Goal: Check status

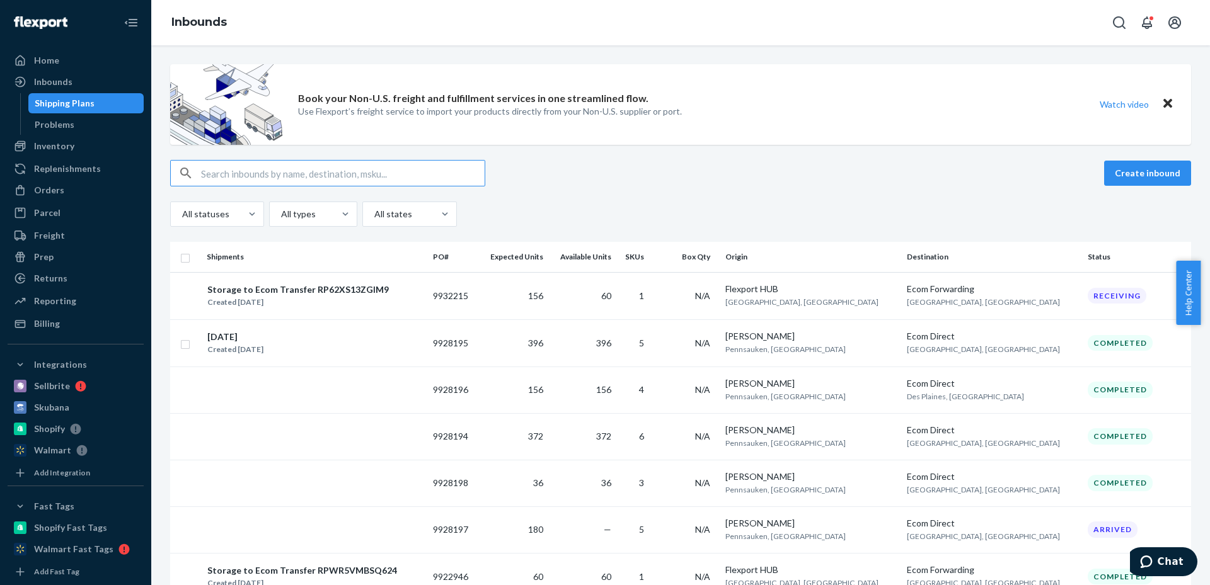
click at [256, 172] on input "text" at bounding box center [343, 173] width 284 height 25
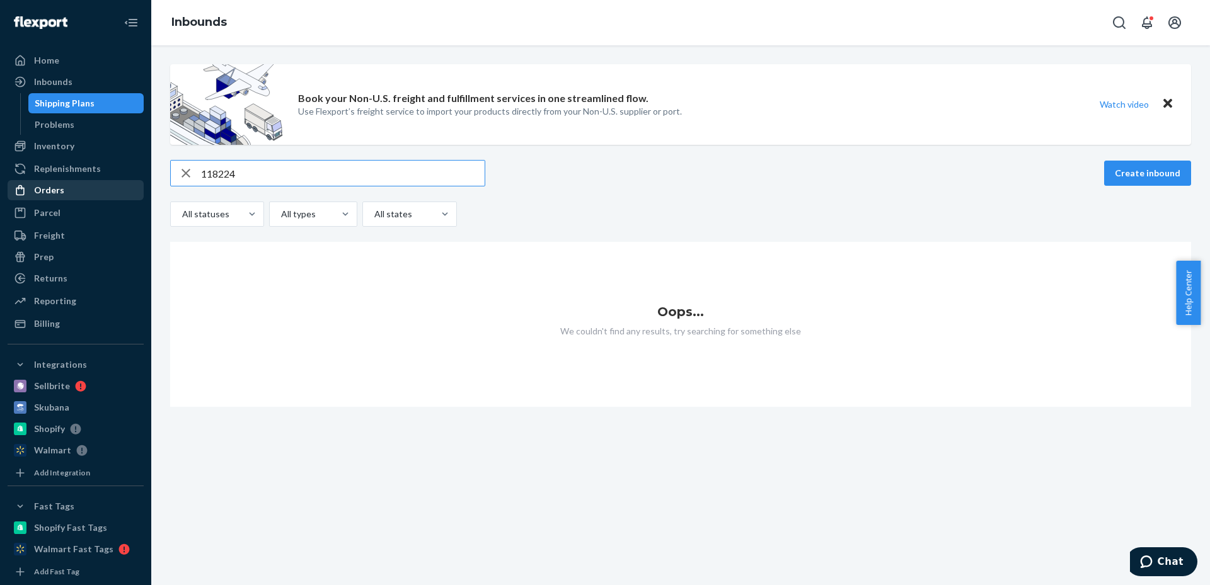
type input "118224"
click at [54, 192] on div "Orders" at bounding box center [49, 190] width 30 height 13
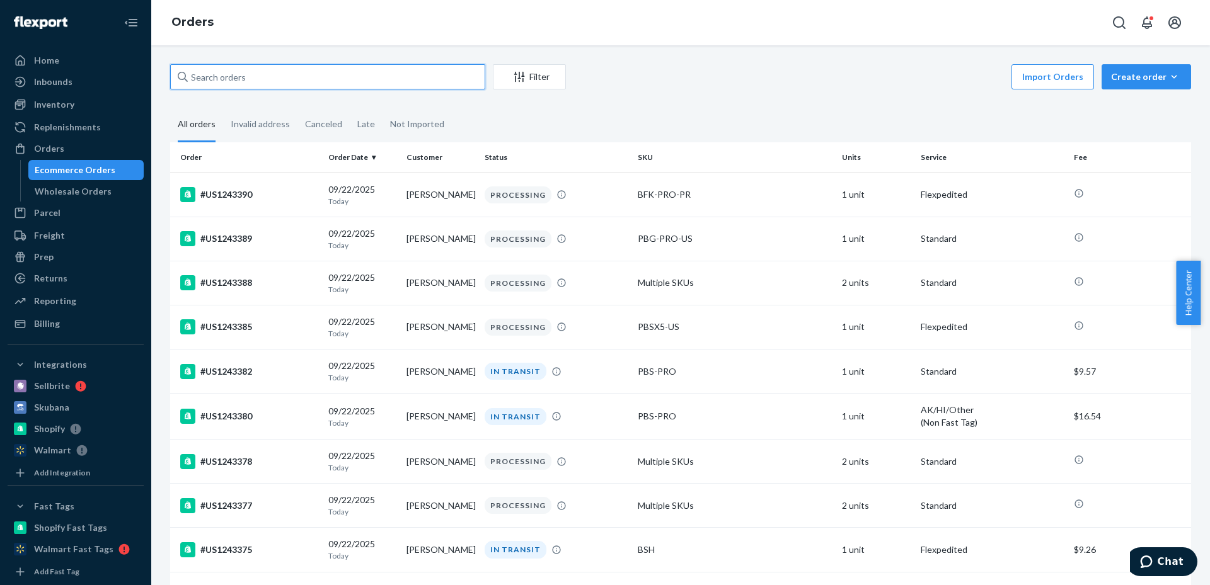
click at [321, 72] on input "text" at bounding box center [327, 76] width 315 height 25
paste input "118224"
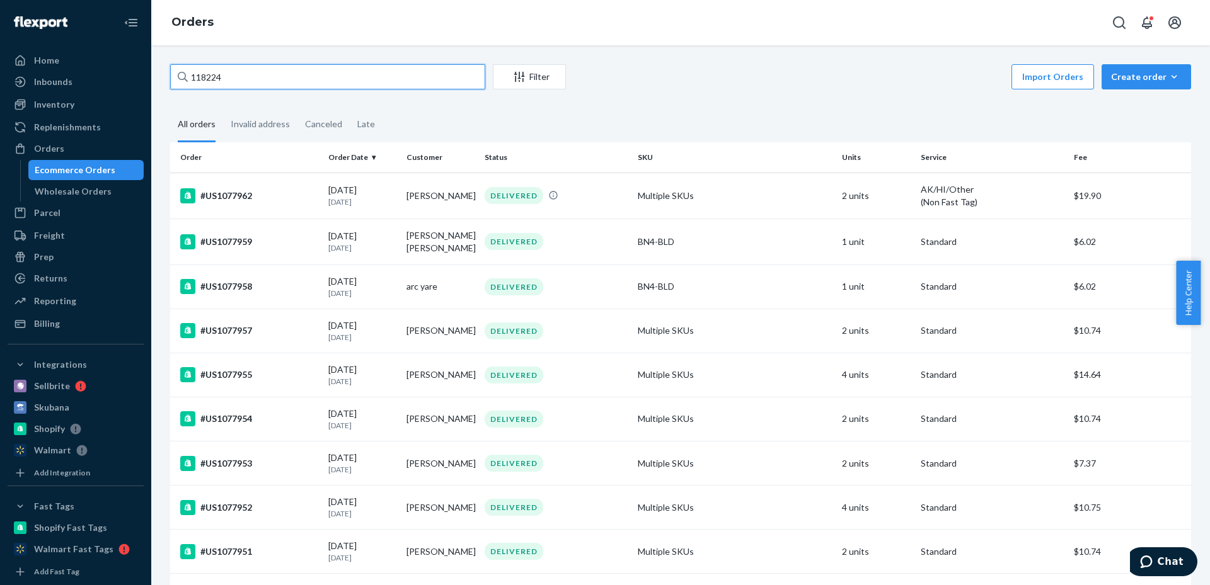
type input "118224"
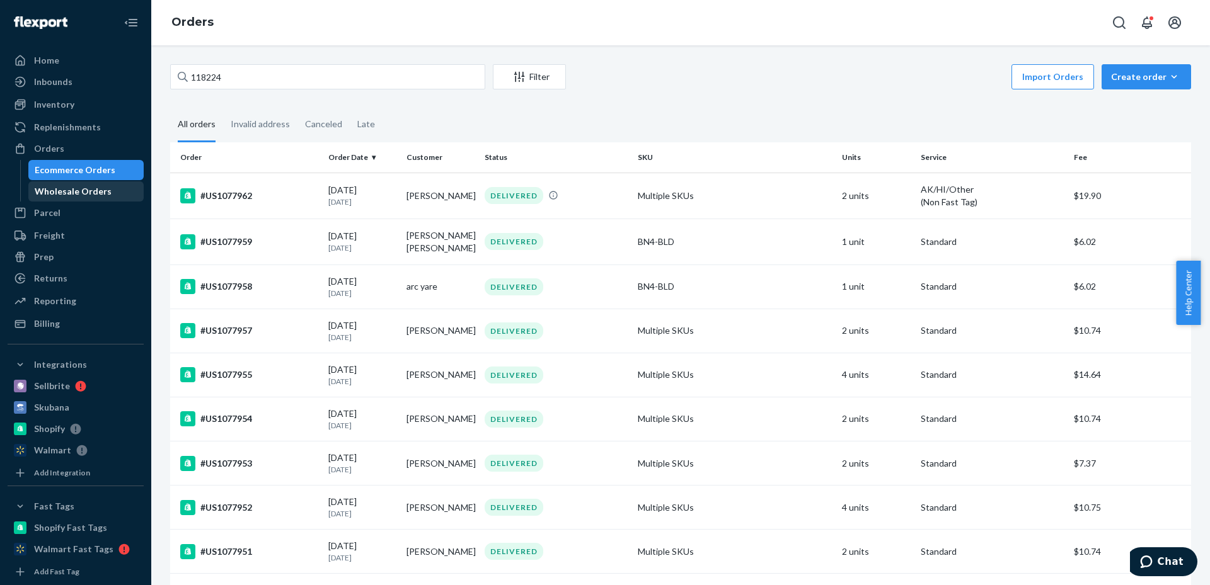
click at [82, 193] on div "Wholesale Orders" at bounding box center [73, 191] width 77 height 13
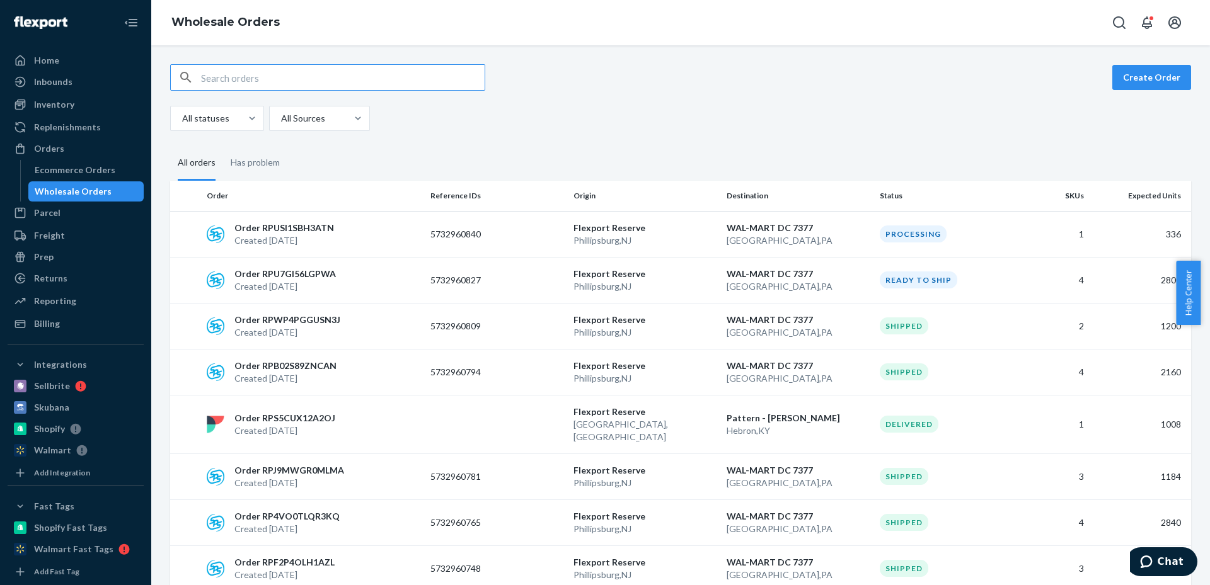
click at [290, 77] on input "text" at bounding box center [343, 77] width 284 height 25
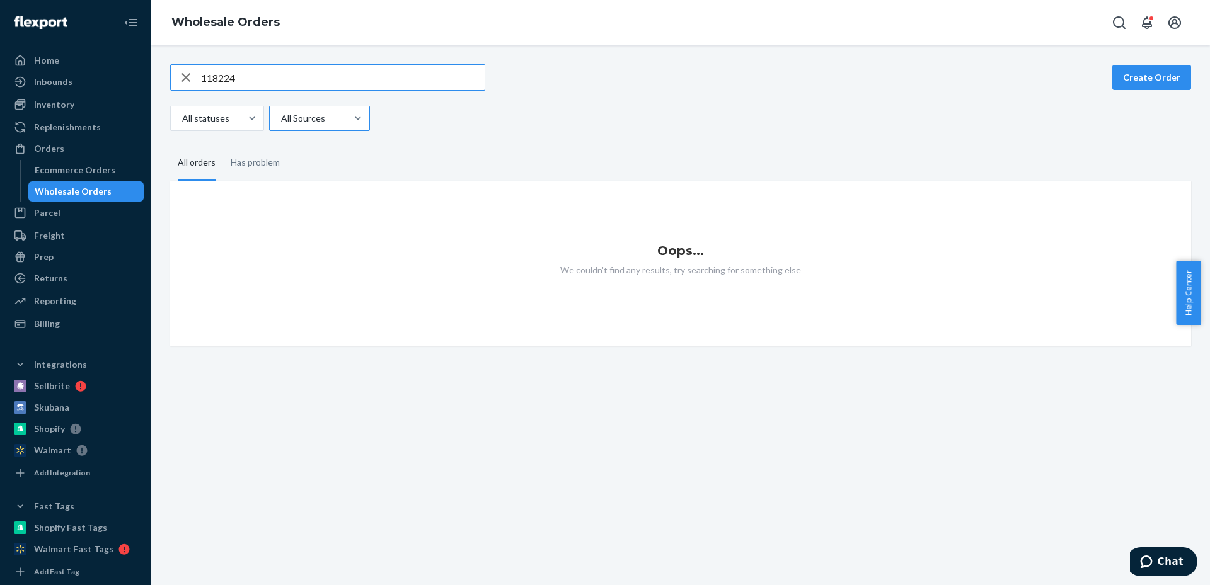
type input "118224"
drag, startPoint x: 300, startPoint y: 76, endPoint x: 151, endPoint y: 47, distance: 152.1
click at [151, 47] on div "Home Inbounds Shipping Plans Problems Inventory Products Replenishments Orders …" at bounding box center [605, 292] width 1210 height 585
